Goal: Obtain resource: Obtain resource

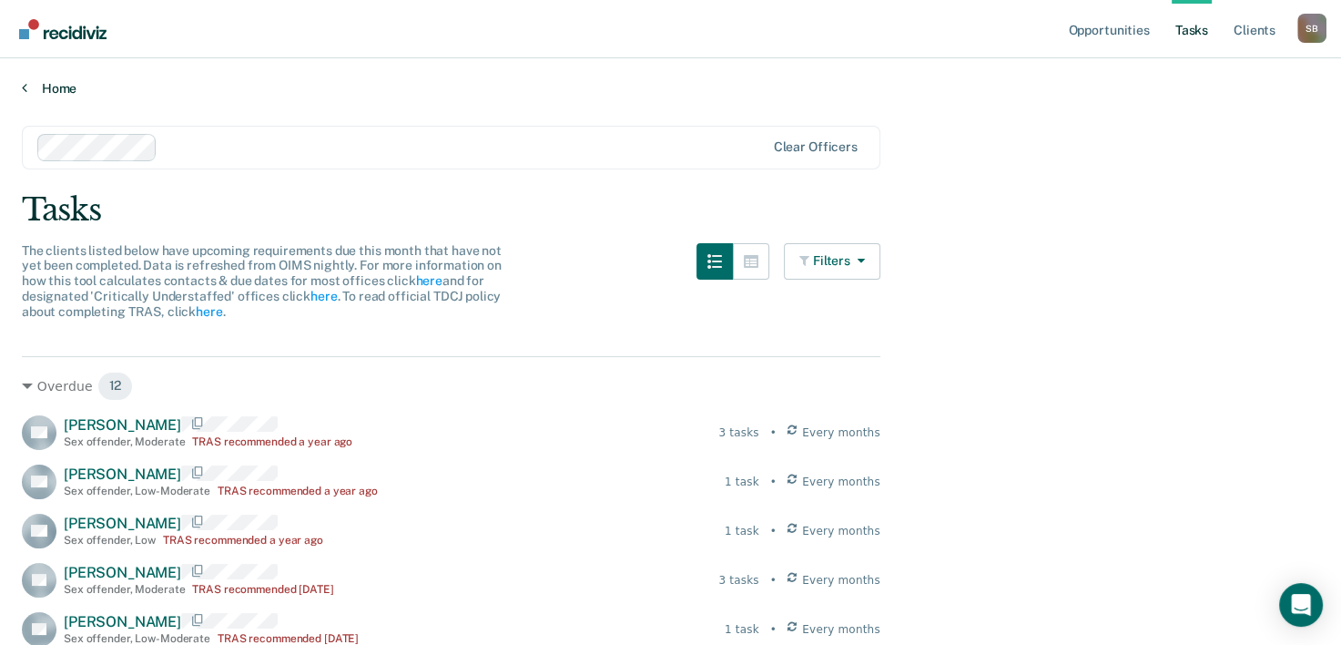
click at [48, 91] on link "Home" at bounding box center [670, 88] width 1297 height 16
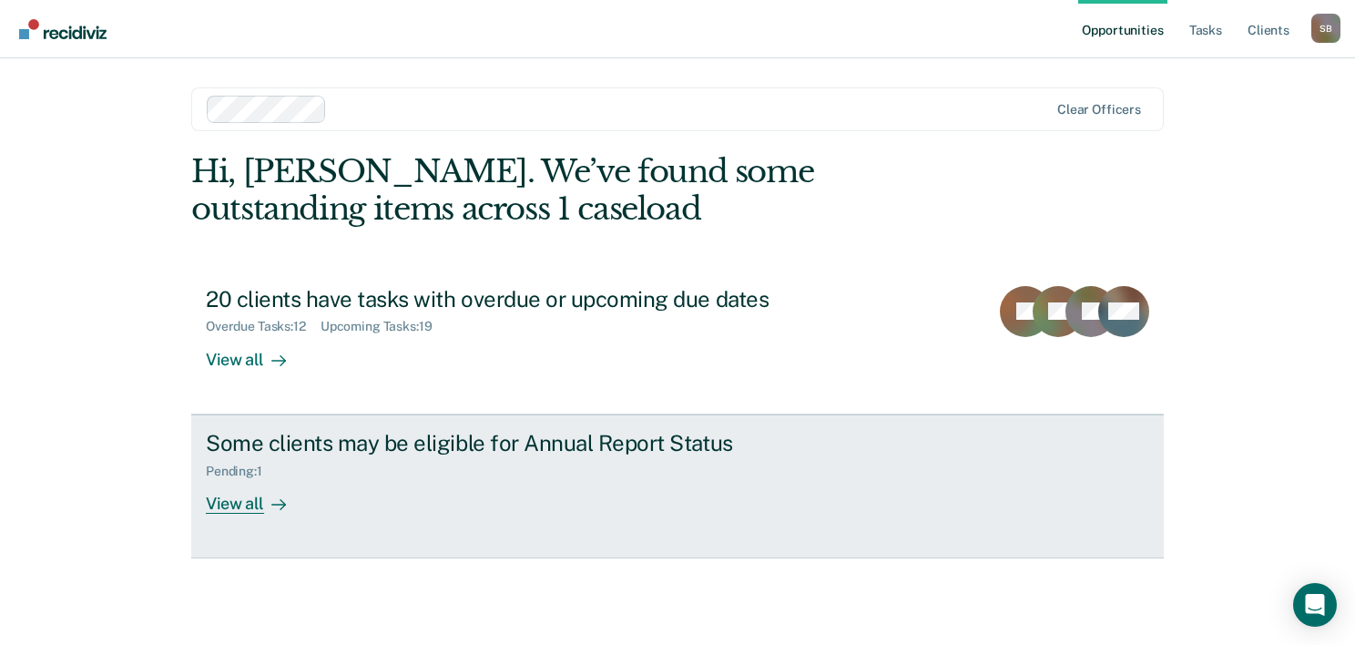
click at [239, 503] on div "View all" at bounding box center [257, 496] width 102 height 36
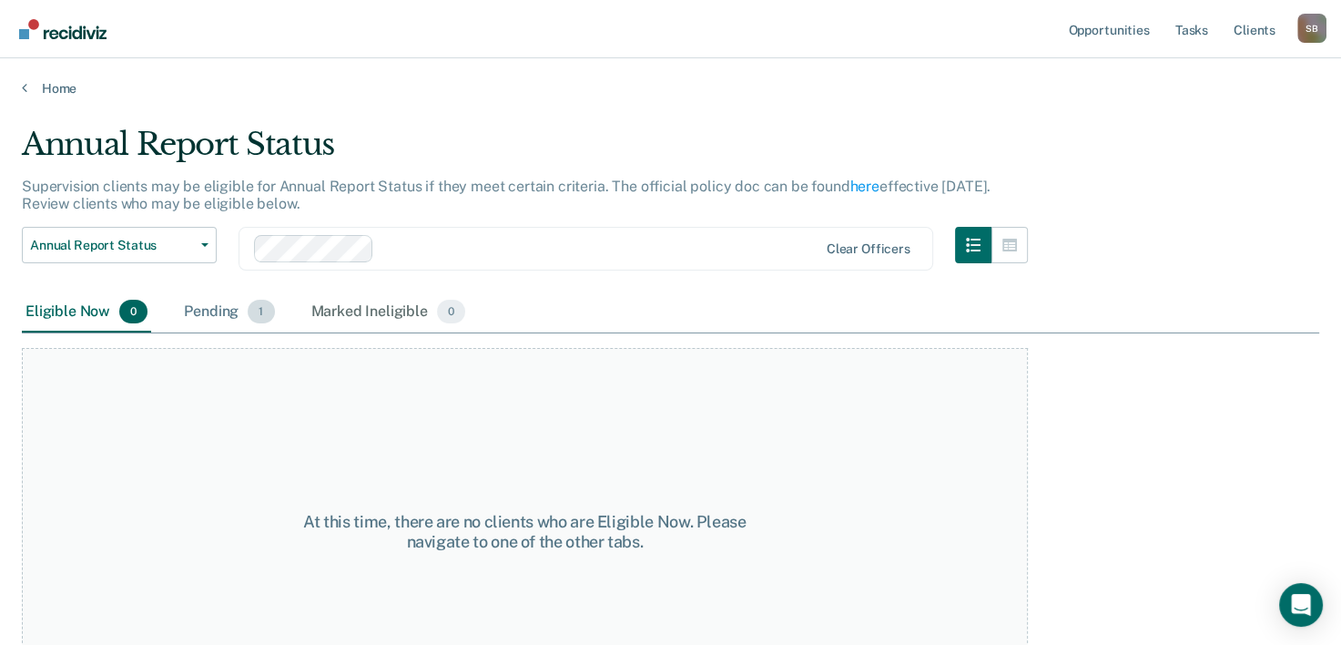
click at [219, 310] on div "Pending 1" at bounding box center [228, 312] width 97 height 40
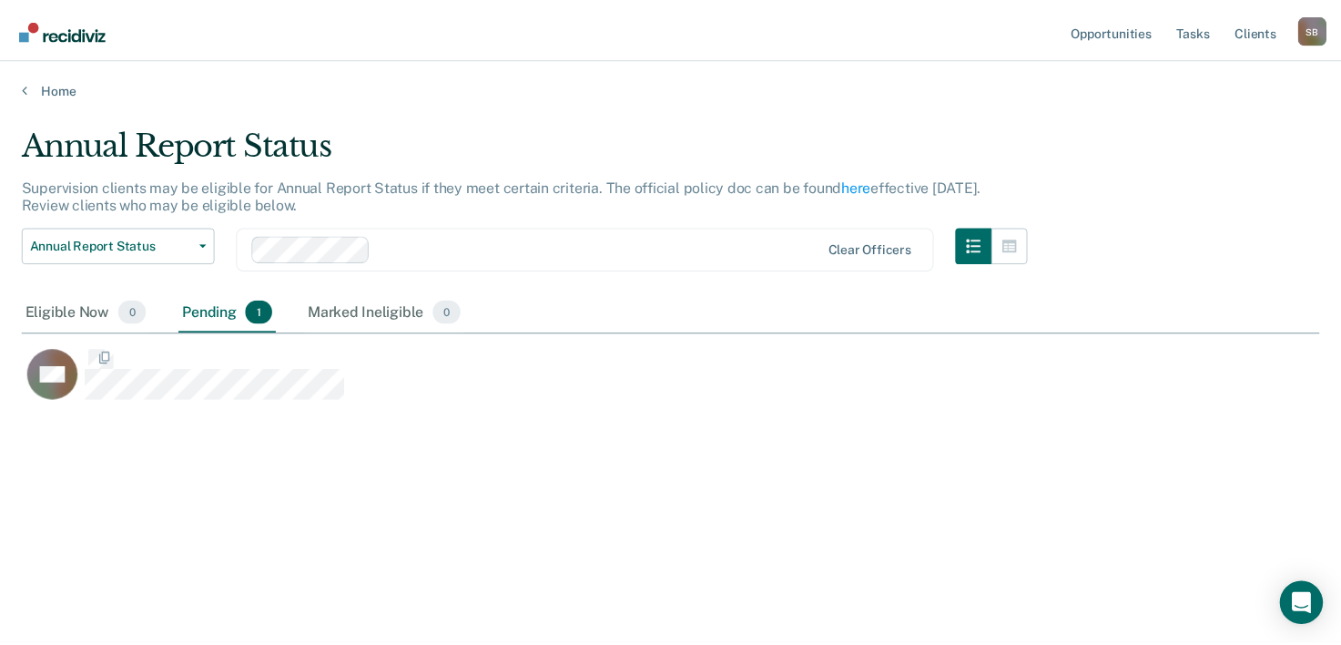
scroll to position [368, 1296]
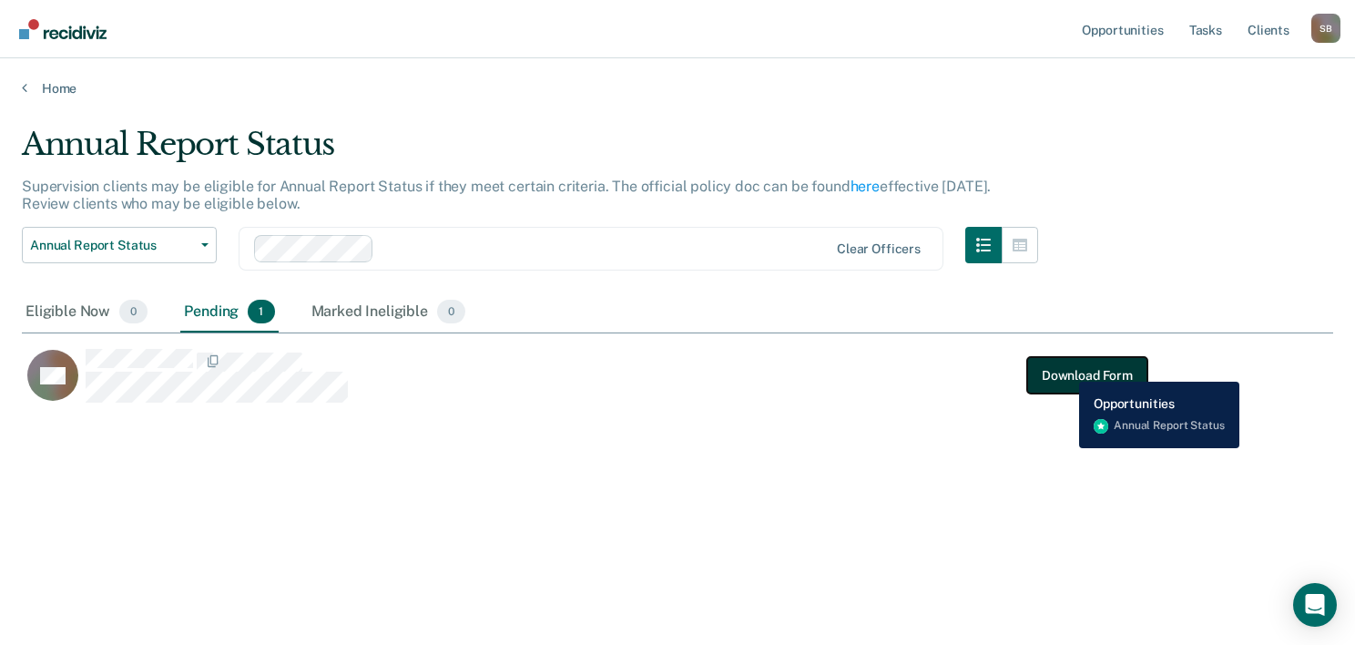
click at [1065, 368] on button "Download Form" at bounding box center [1087, 375] width 120 height 36
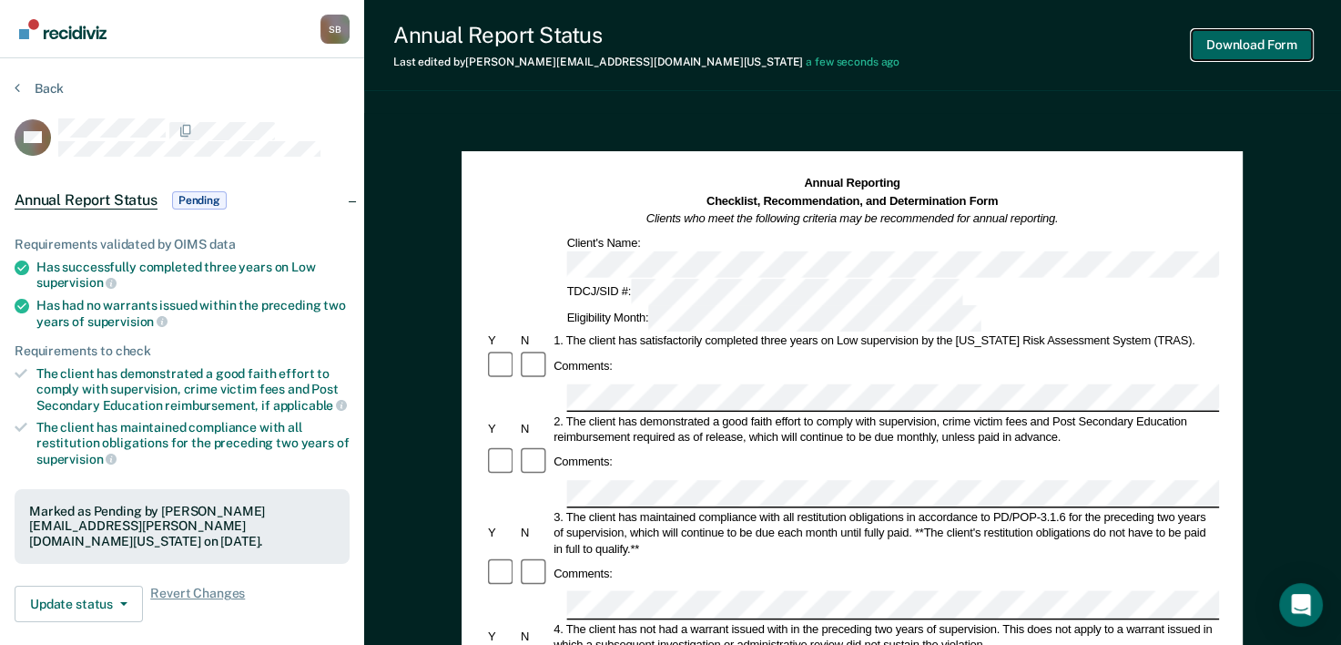
click at [1242, 42] on button "Download Form" at bounding box center [1252, 45] width 120 height 30
